Goal: Task Accomplishment & Management: Manage account settings

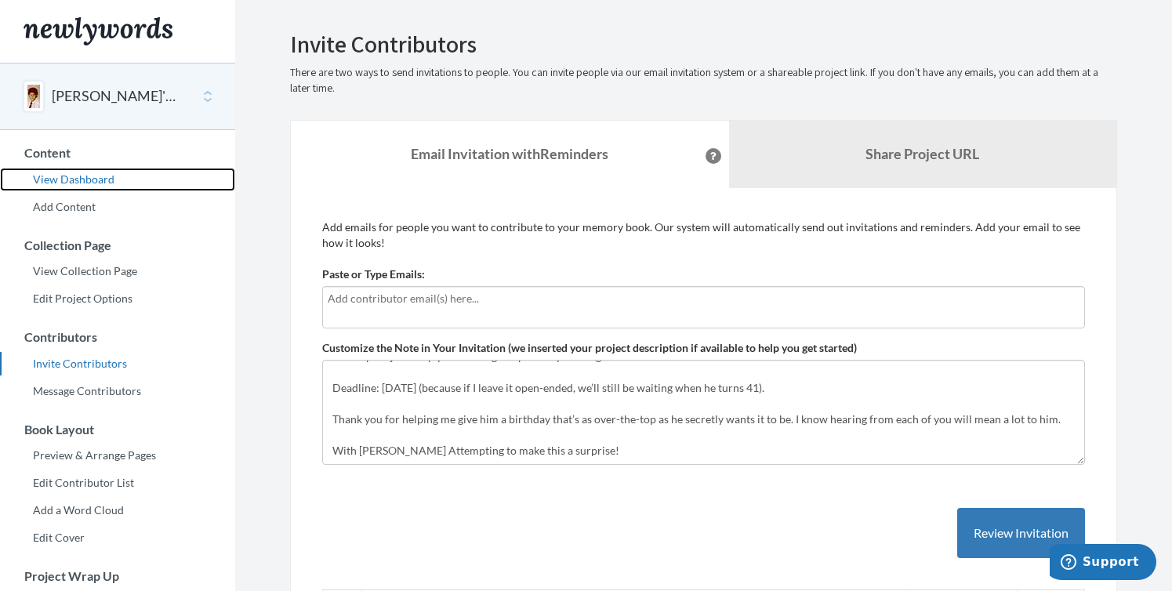
click at [102, 180] on link "View Dashboard" at bounding box center [117, 180] width 235 height 24
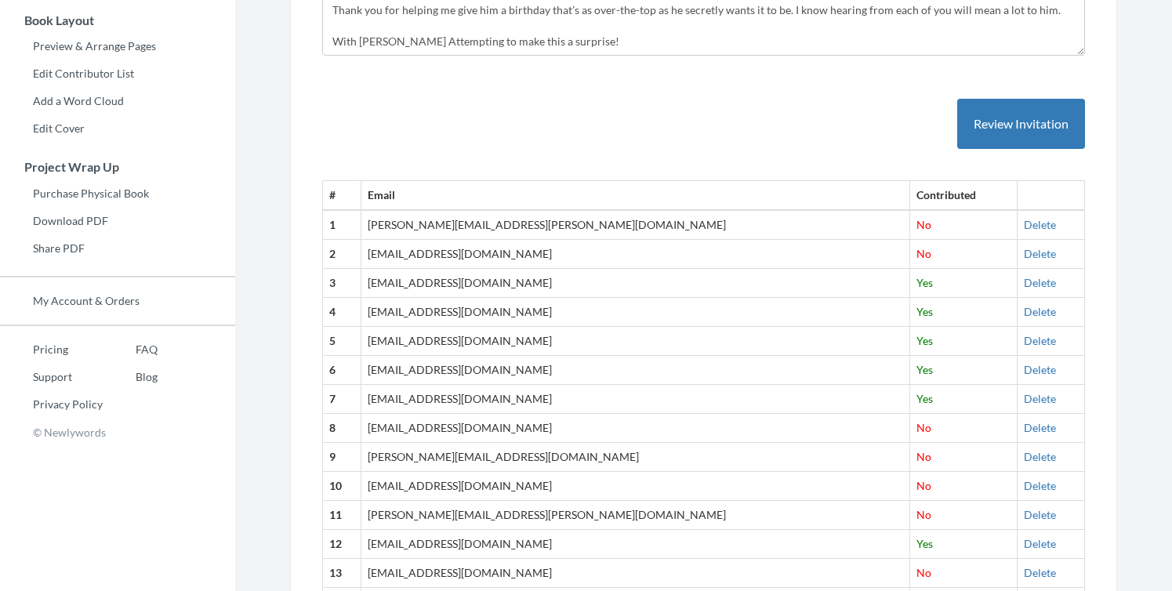
scroll to position [418, 0]
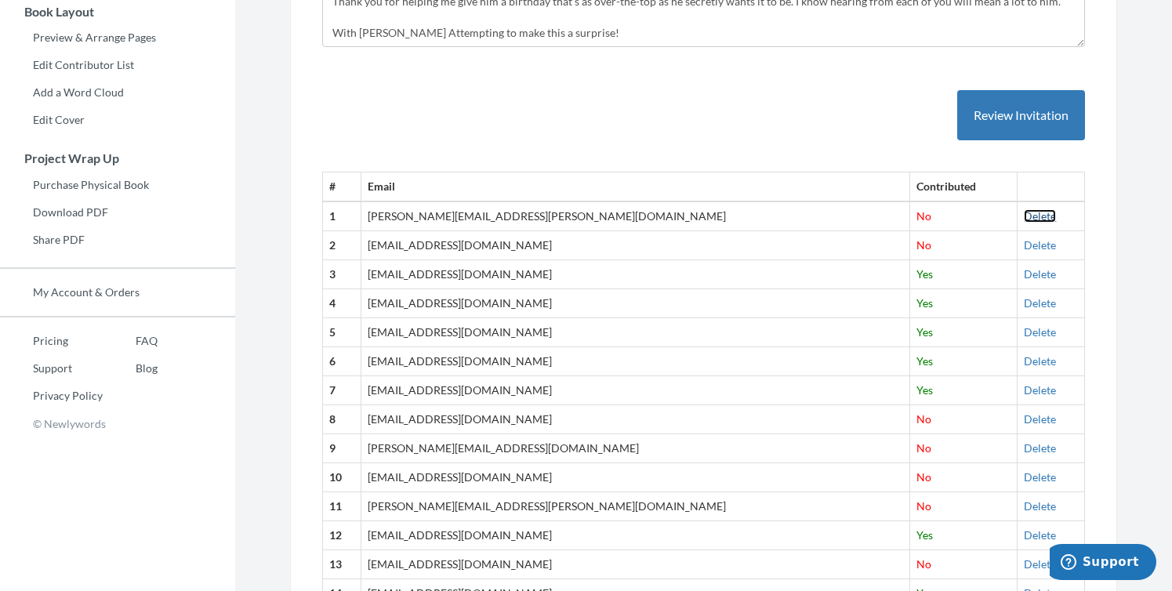
click at [1024, 216] on link "Delete" at bounding box center [1040, 215] width 32 height 13
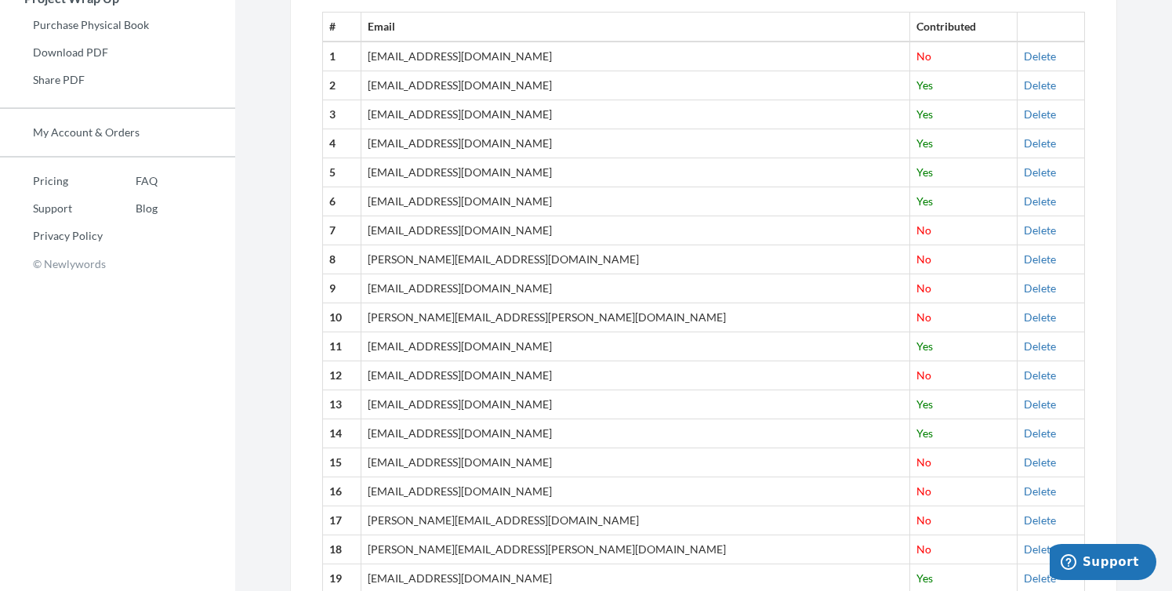
scroll to position [586, 0]
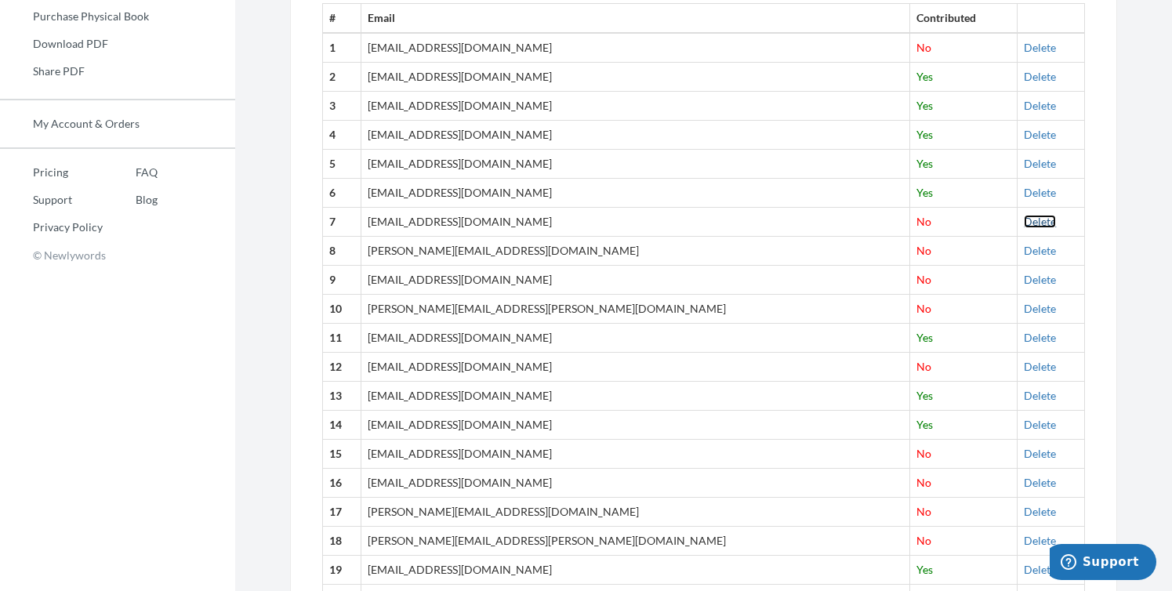
click at [1024, 219] on link "Delete" at bounding box center [1040, 221] width 32 height 13
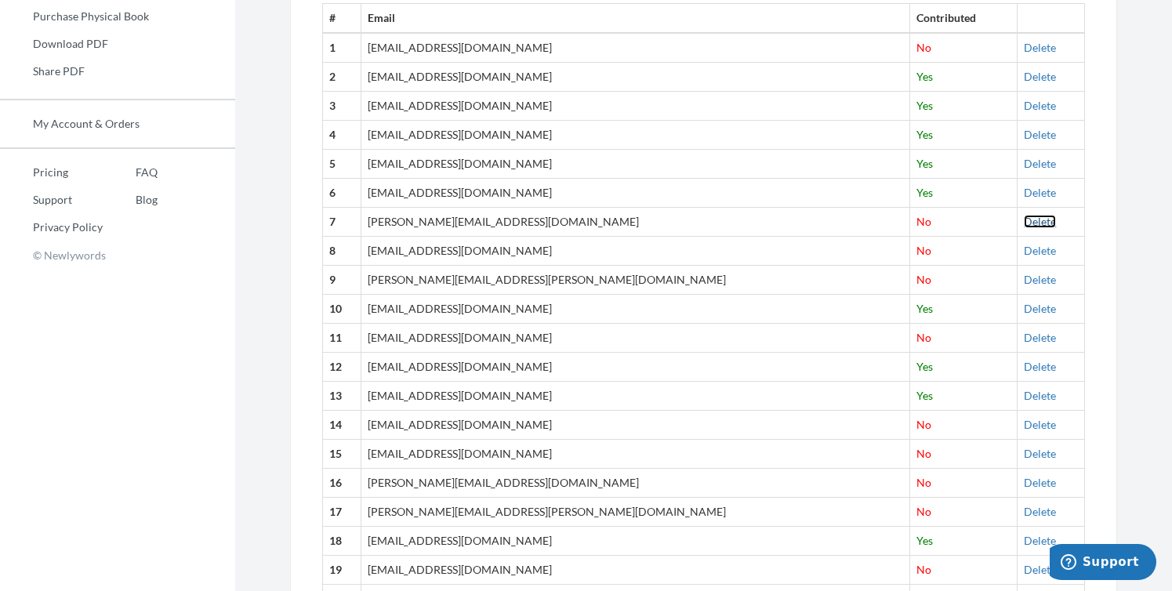
click at [1024, 220] on link "Delete" at bounding box center [1040, 221] width 32 height 13
click at [1024, 252] on link "Delete" at bounding box center [1040, 250] width 32 height 13
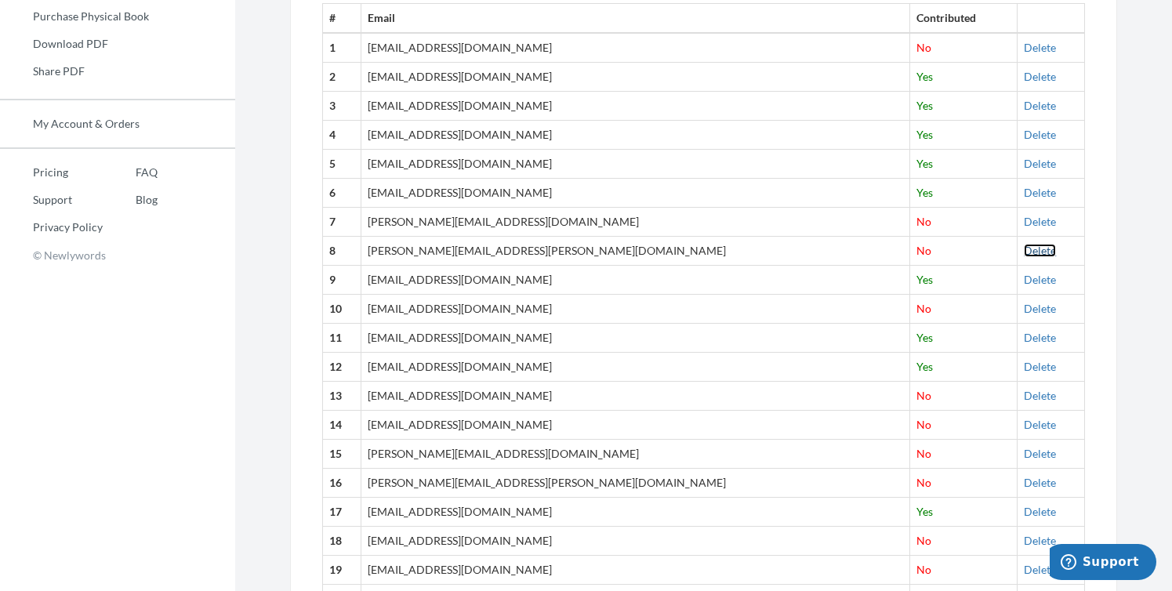
click at [1024, 252] on link "Delete" at bounding box center [1040, 250] width 32 height 13
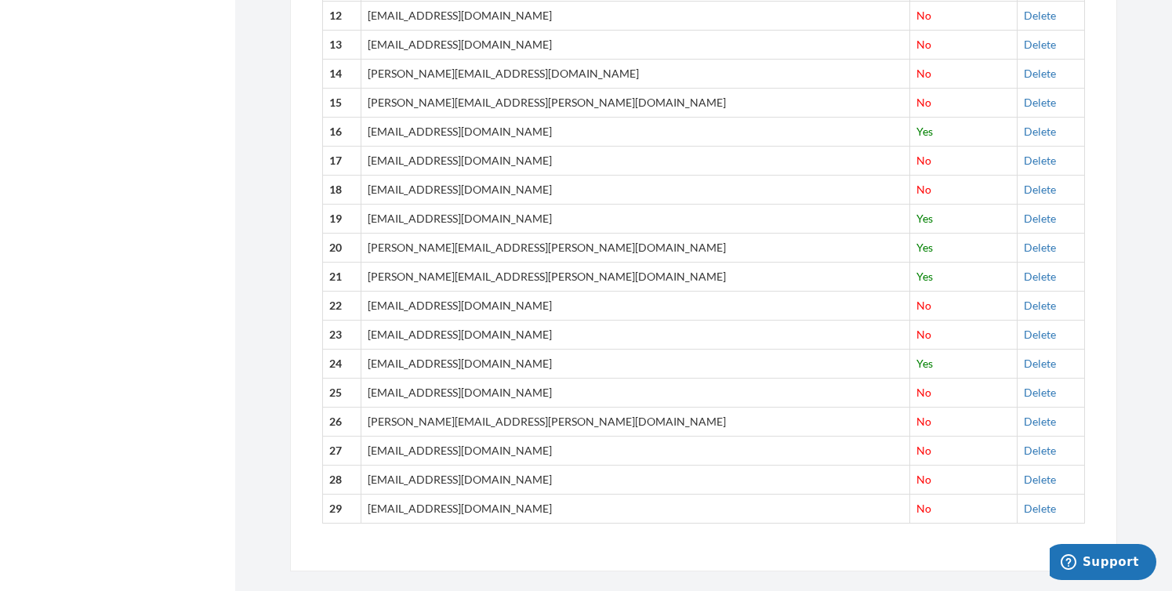
scroll to position [959, 0]
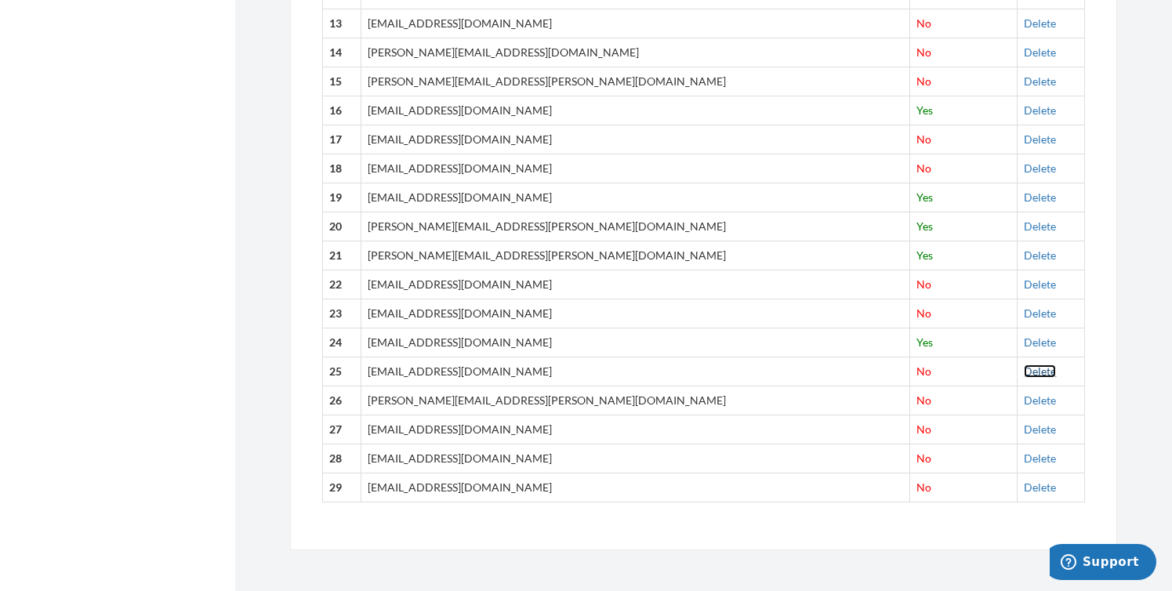
click at [1024, 372] on link "Delete" at bounding box center [1040, 371] width 32 height 13
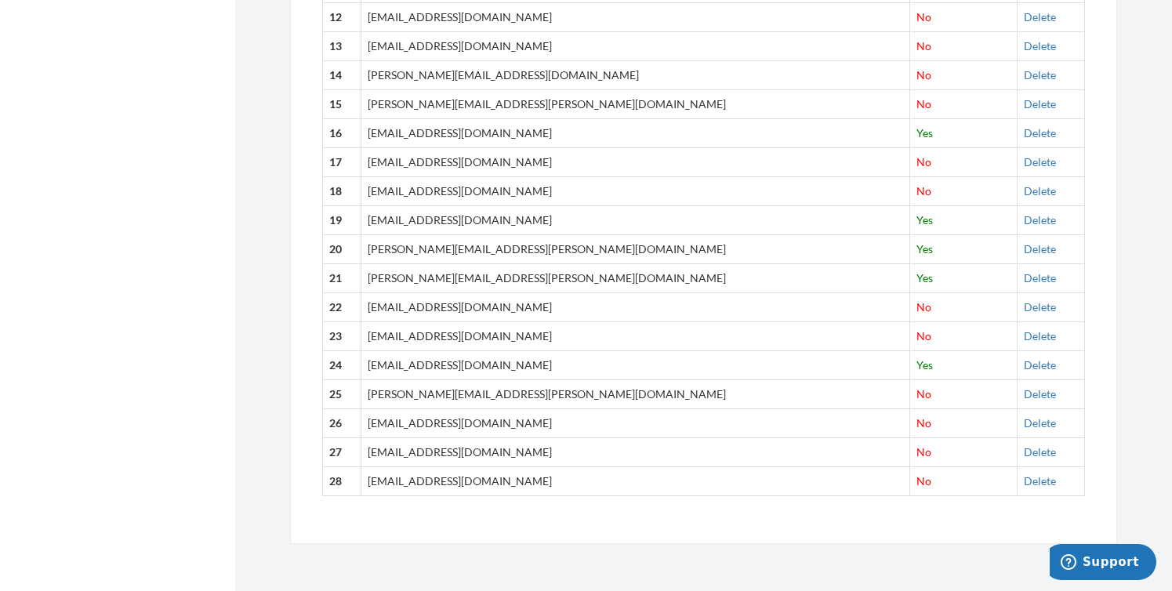
scroll to position [936, 0]
click at [1024, 397] on link "Delete" at bounding box center [1040, 393] width 32 height 13
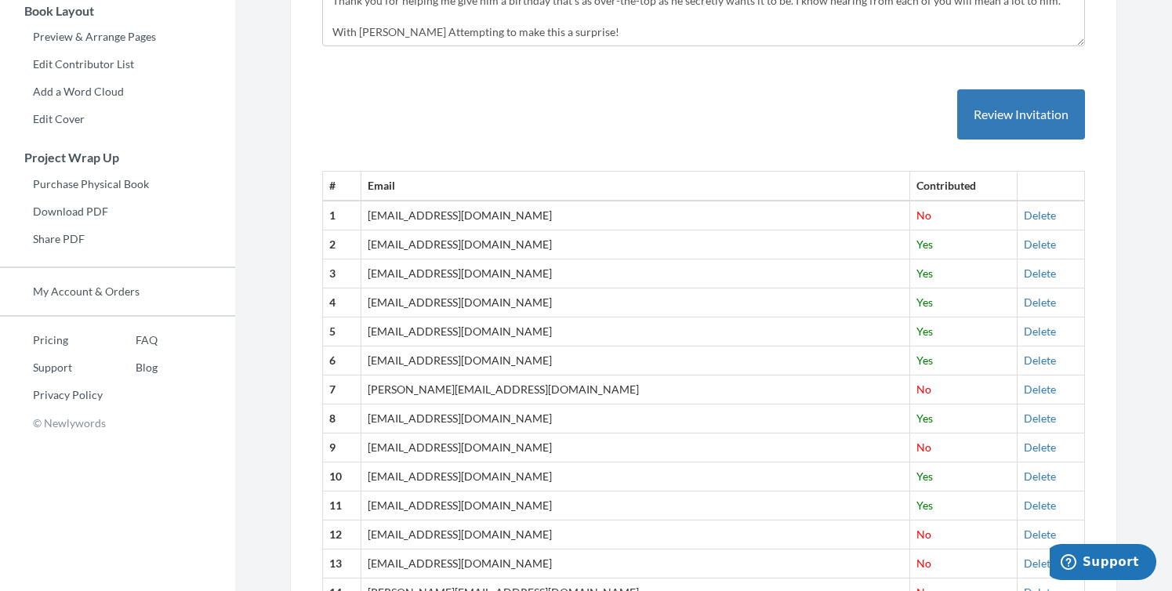
scroll to position [0, 0]
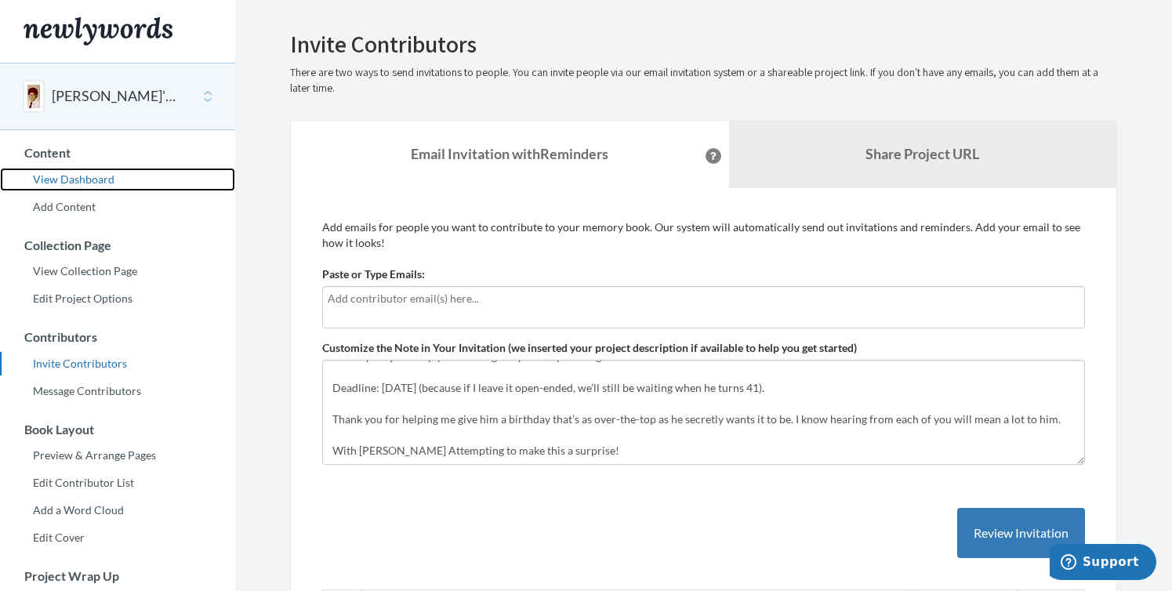
click at [100, 183] on link "View Dashboard" at bounding box center [117, 180] width 235 height 24
